Goal: Find specific page/section: Find specific page/section

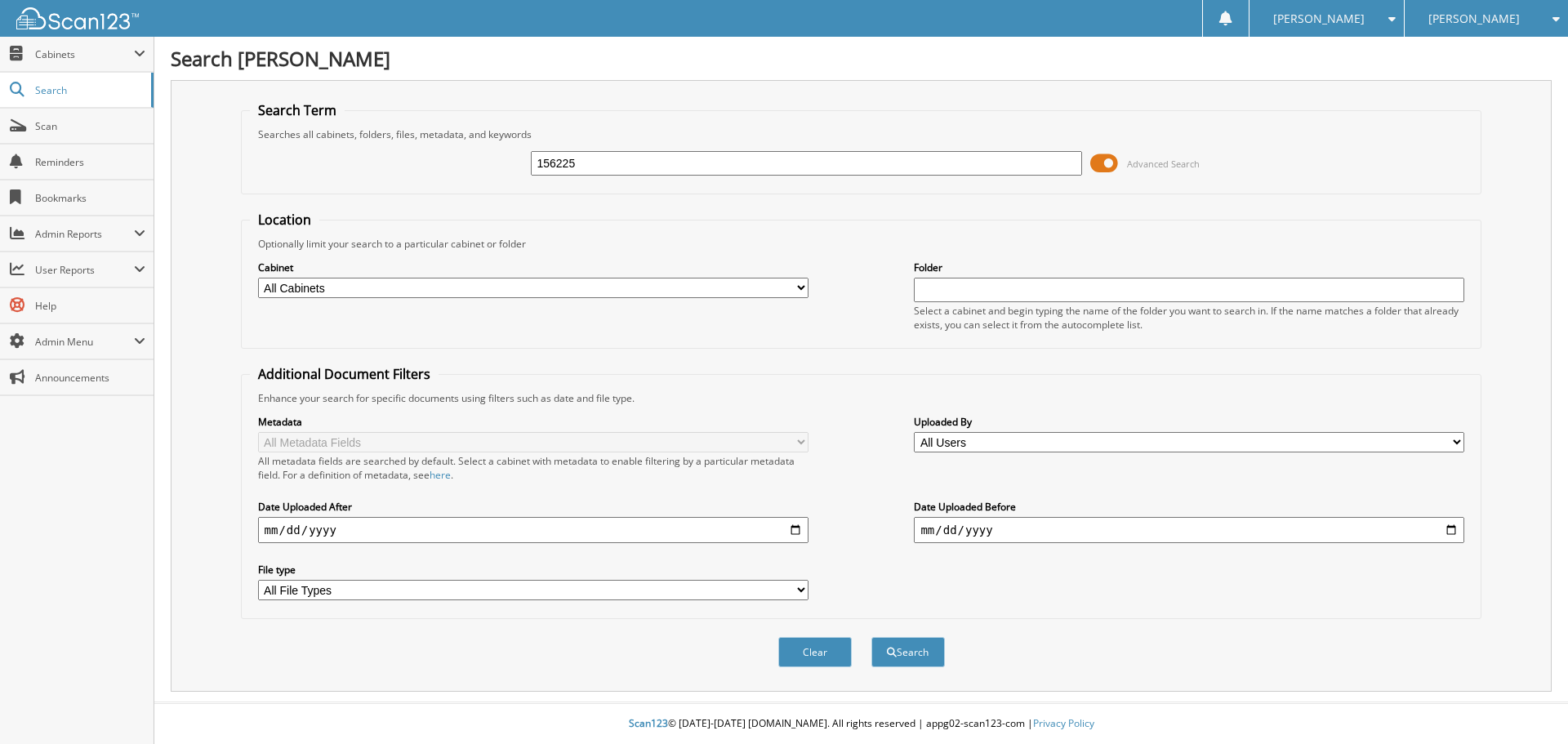
type input "156225"
click at [871, 637] on button "Search" at bounding box center [908, 652] width 74 height 30
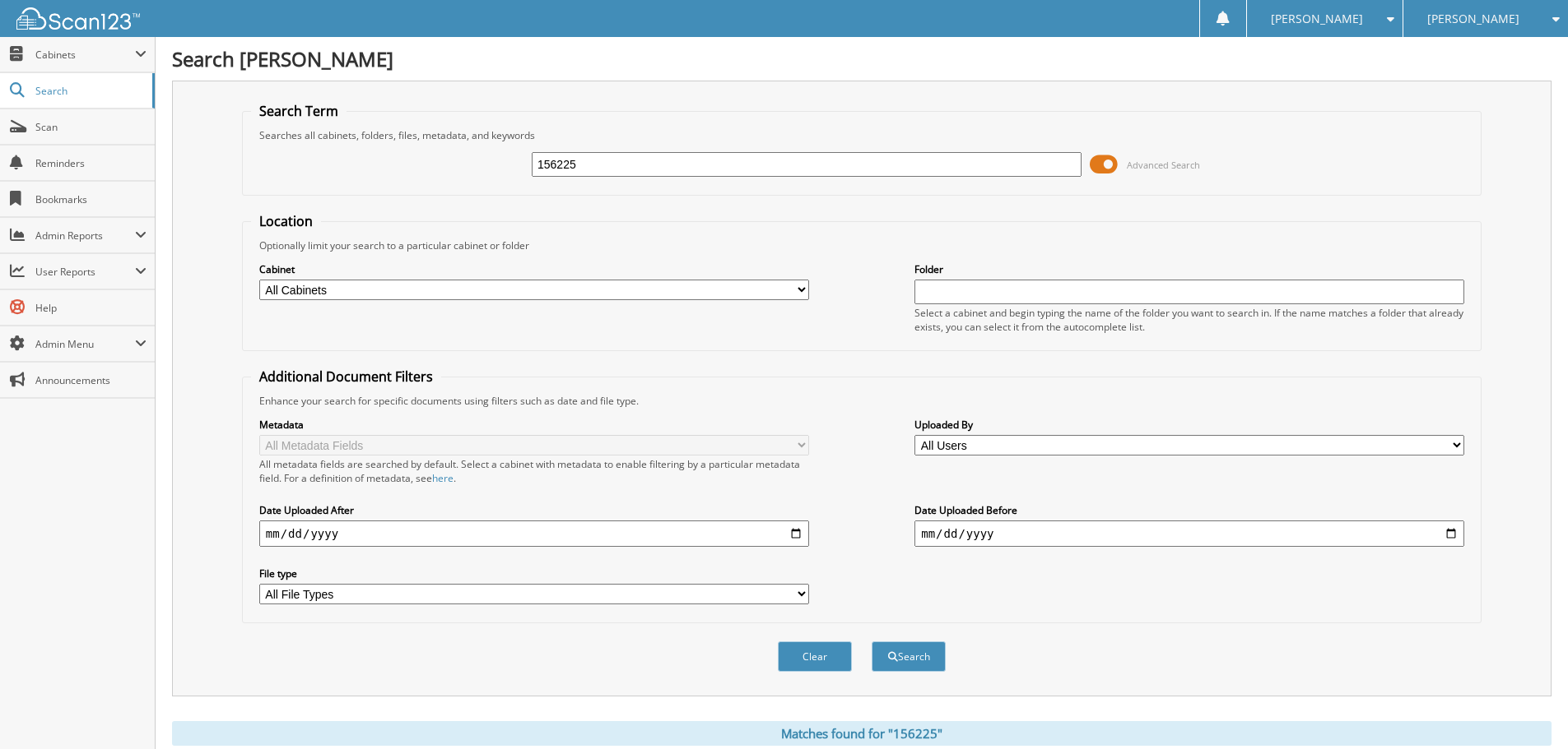
scroll to position [494, 0]
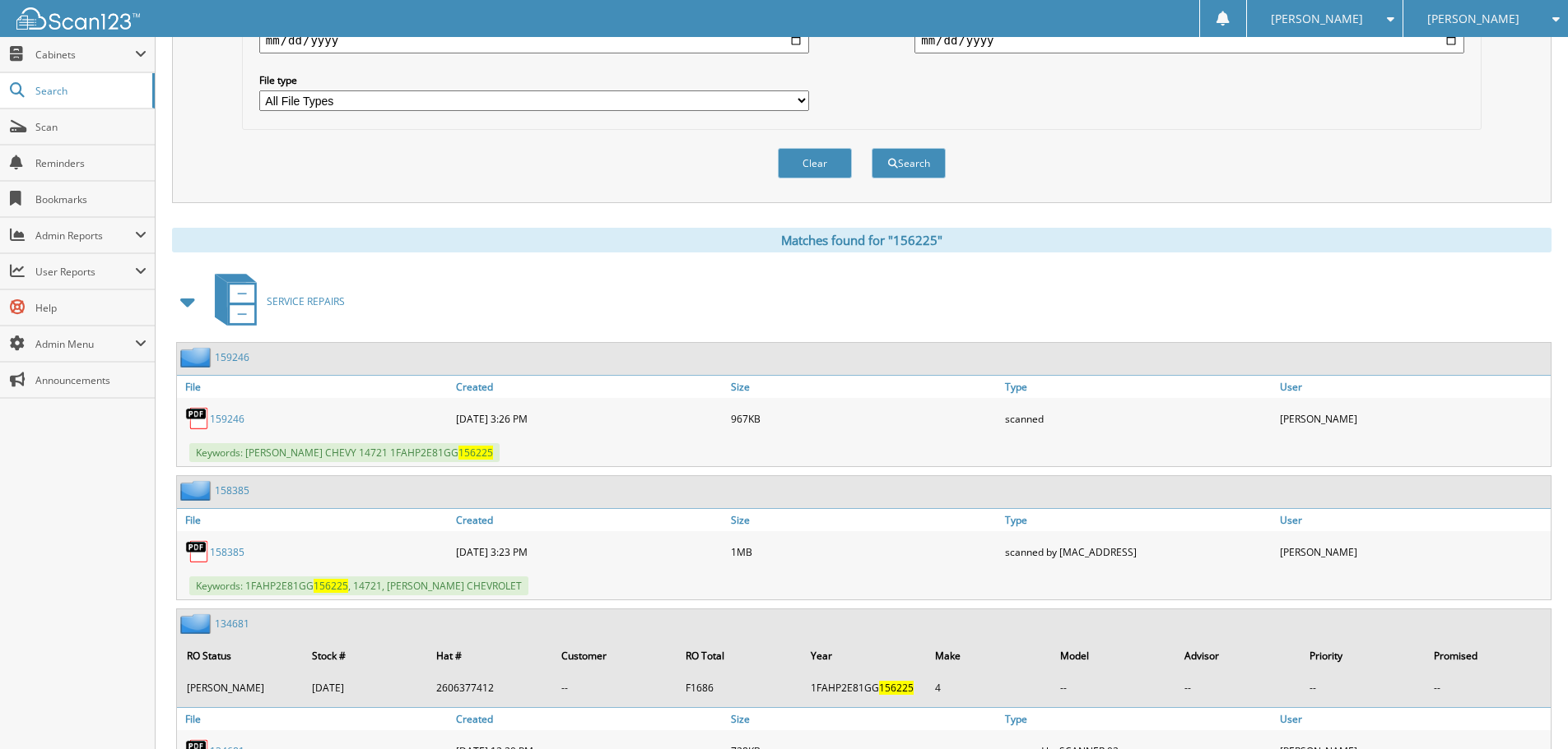
click at [184, 301] on span at bounding box center [188, 302] width 23 height 30
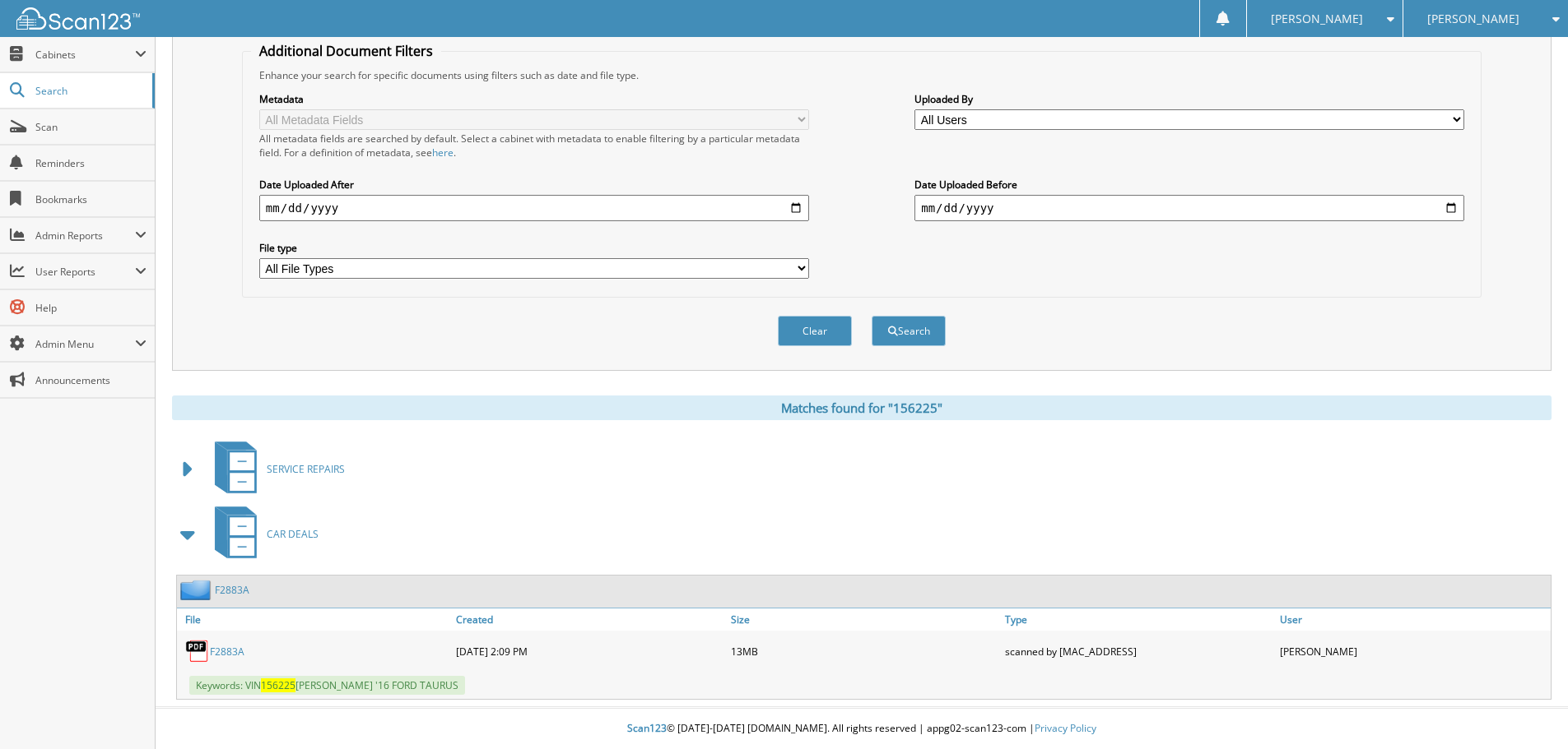
click at [223, 653] on link "F2883A" at bounding box center [227, 652] width 35 height 14
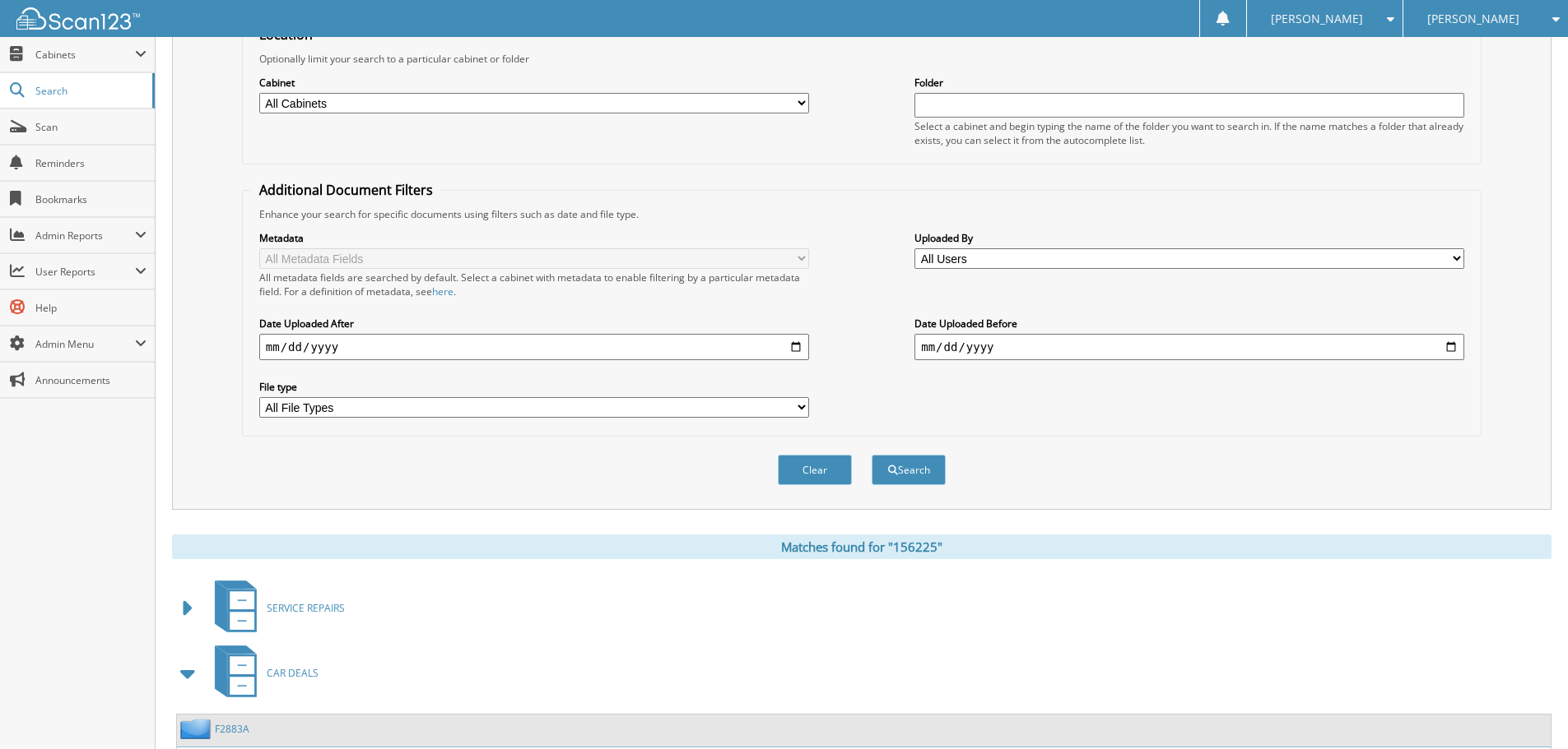
scroll to position [0, 0]
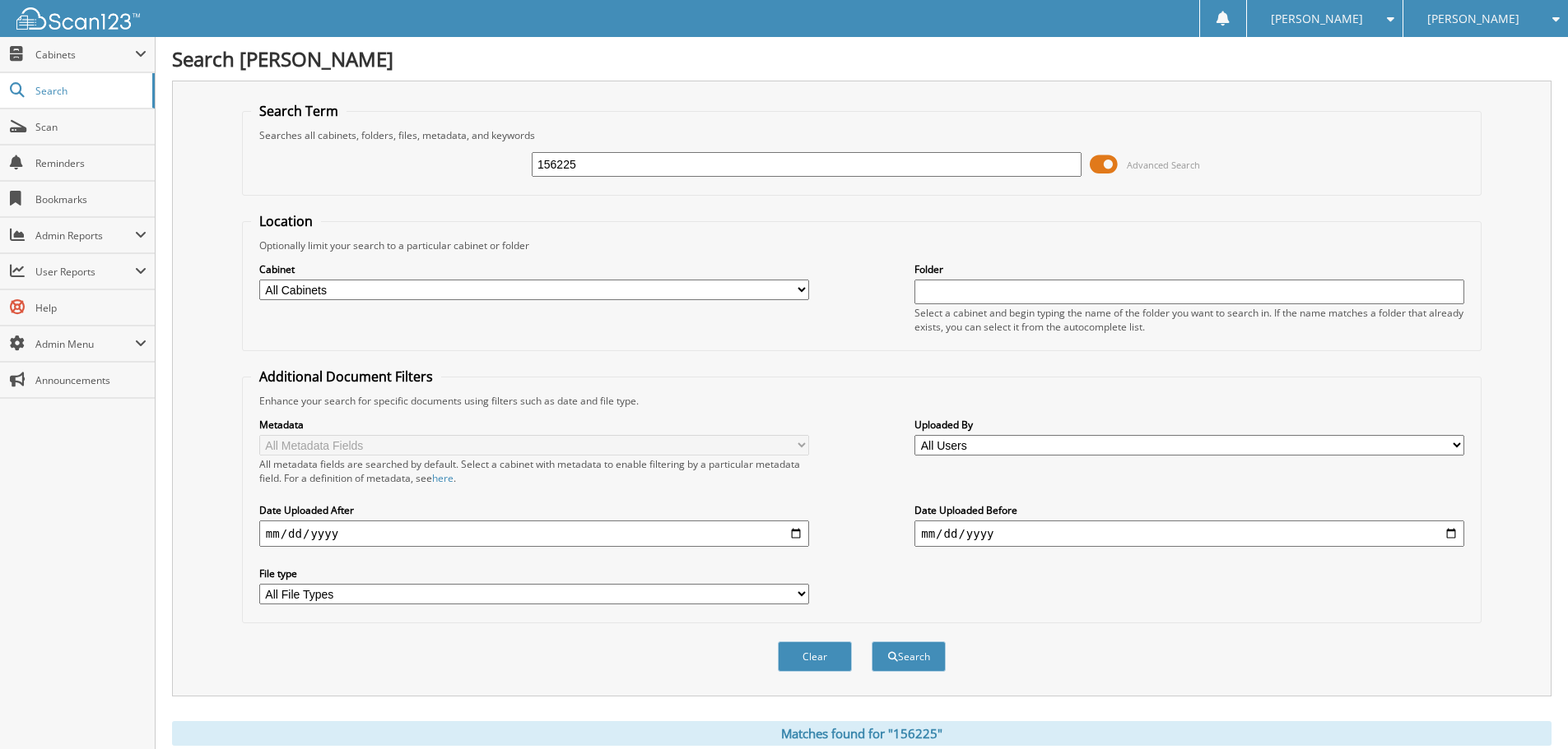
click at [589, 156] on input "156225" at bounding box center [806, 164] width 550 height 24
click at [1474, 21] on span "[PERSON_NAME]" at bounding box center [1473, 18] width 92 height 10
click at [1468, 46] on link "[PERSON_NAME] Chevrolet Buick Inc" at bounding box center [1486, 59] width 164 height 45
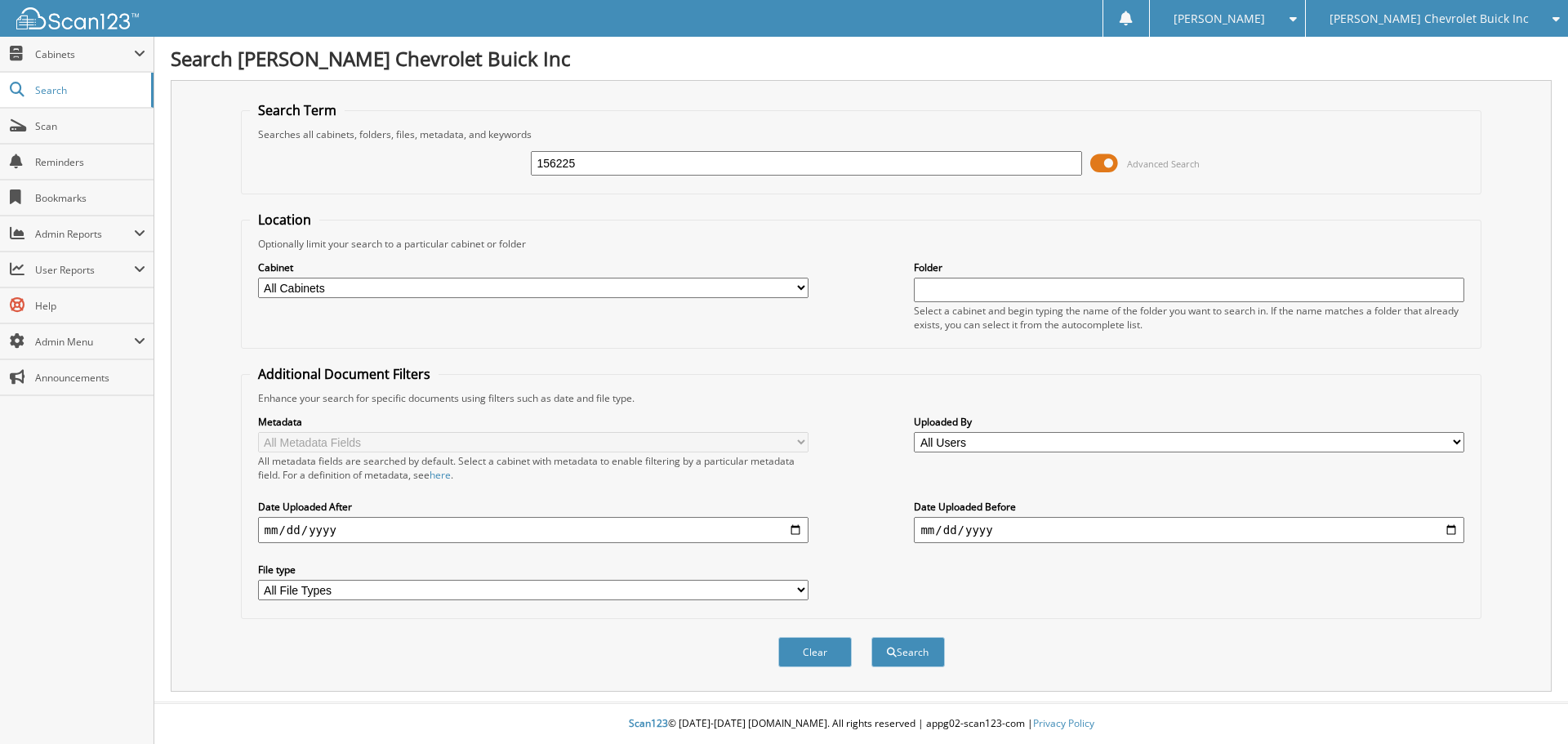
type input "156225"
click at [871, 637] on button "Search" at bounding box center [908, 652] width 74 height 30
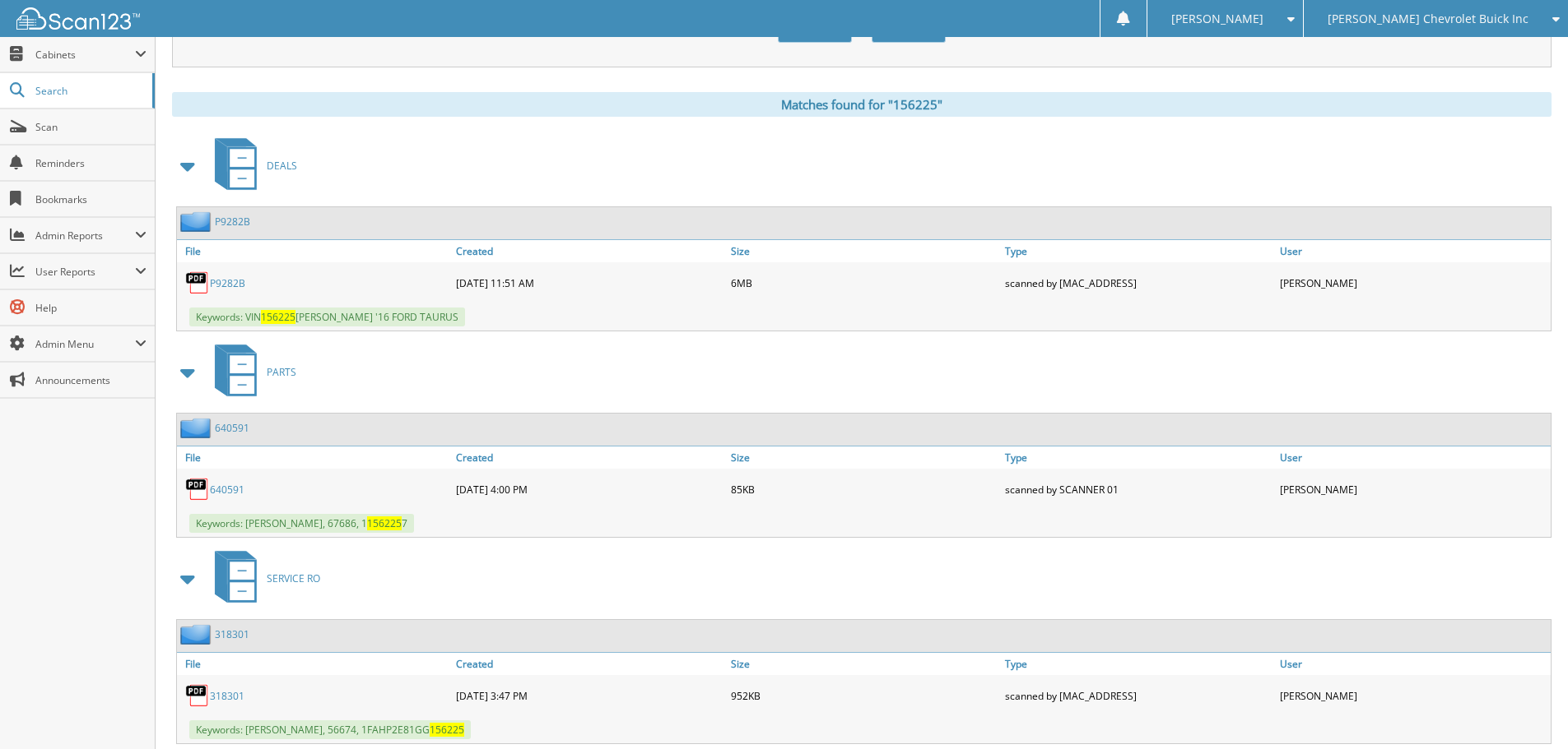
scroll to position [658, 0]
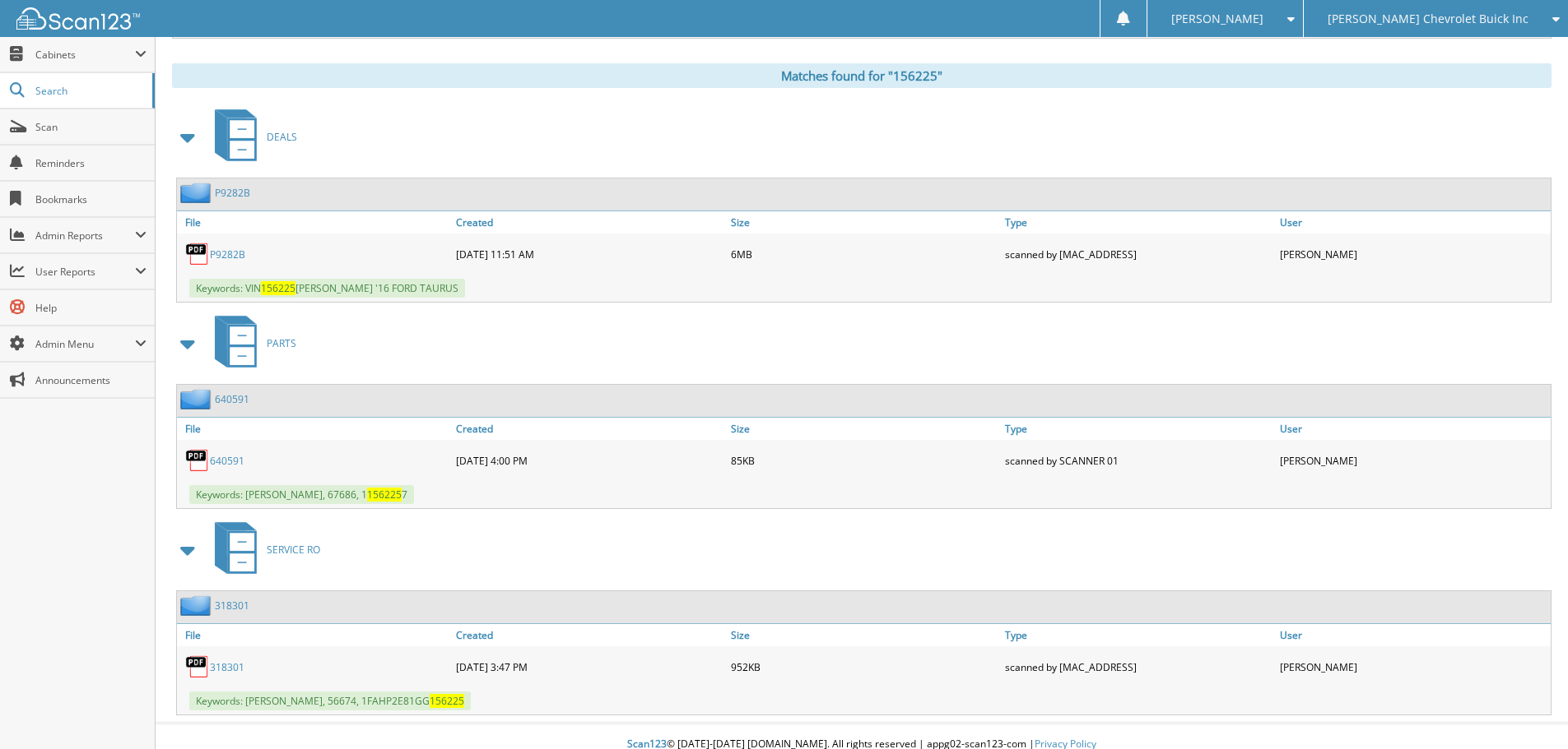
click at [226, 254] on link "P9282B" at bounding box center [227, 254] width 35 height 14
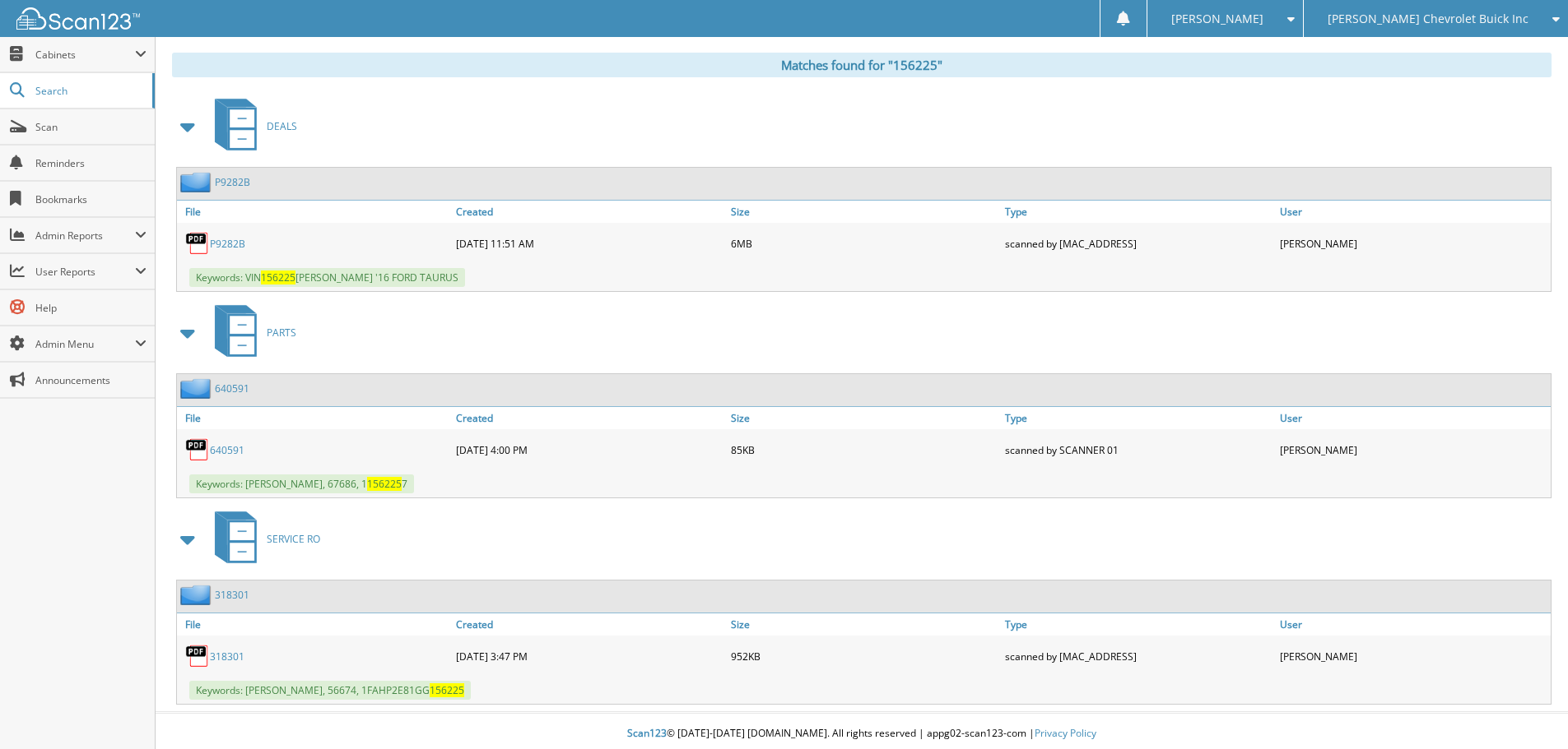
scroll to position [675, 0]
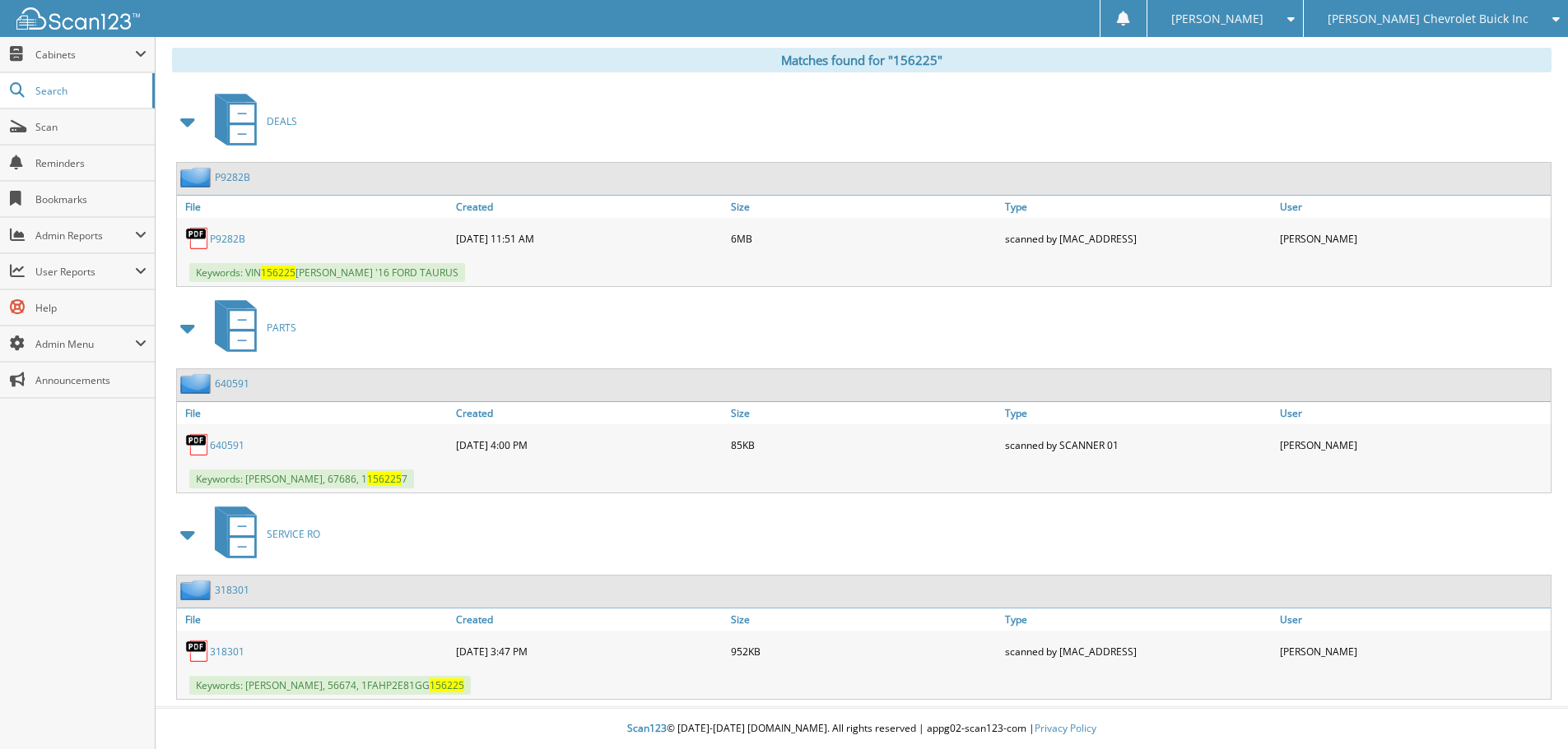
click at [223, 647] on link "318301" at bounding box center [227, 652] width 35 height 14
